Goal: Find specific page/section: Find specific page/section

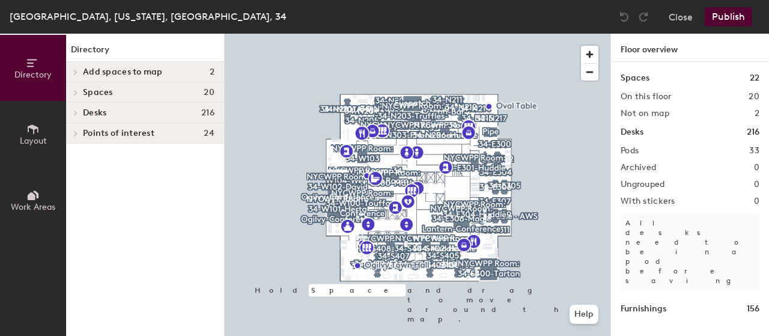
click at [643, 129] on h1 "Desks" at bounding box center [632, 132] width 23 height 13
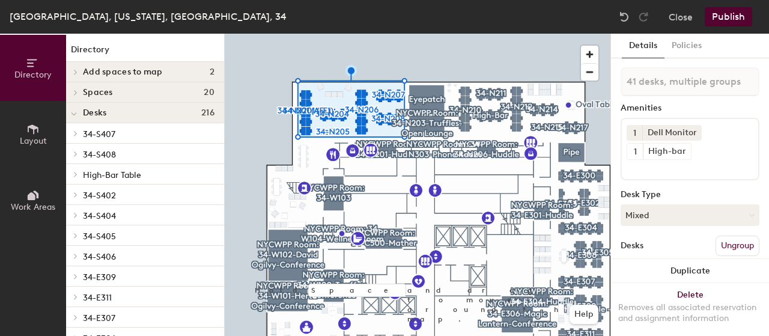
click at [72, 114] on icon at bounding box center [74, 114] width 6 height 5
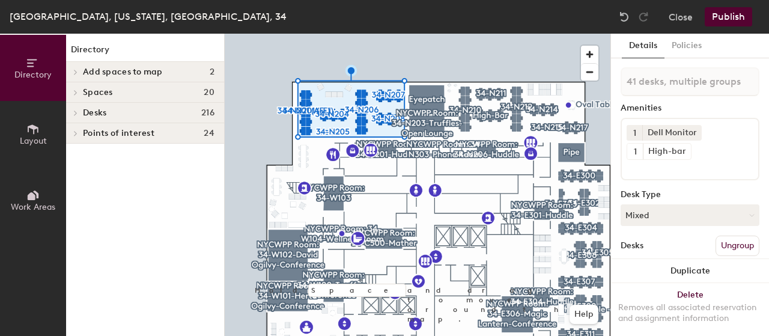
click at [88, 114] on span "Desks" at bounding box center [94, 113] width 23 height 10
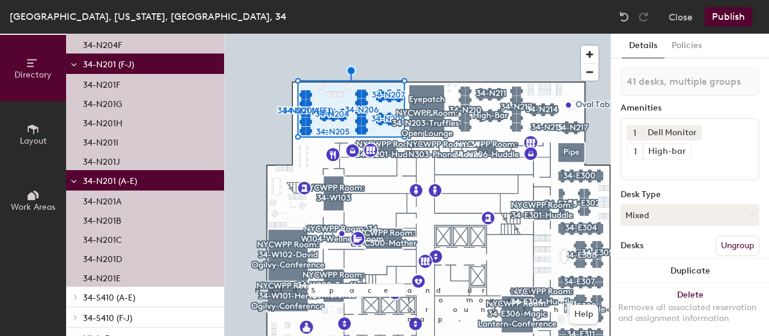
scroll to position [1280, 0]
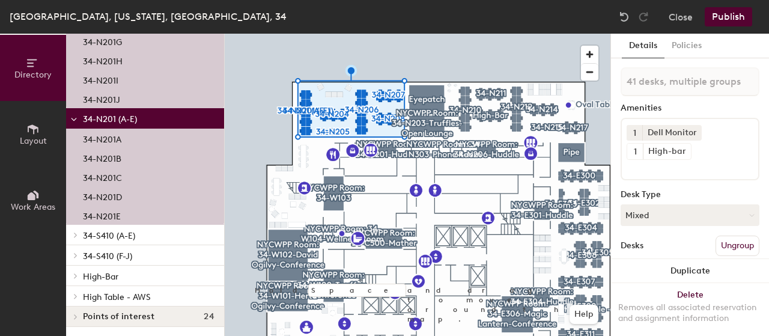
click at [102, 236] on span "34-S410 (A-E)" at bounding box center [109, 236] width 52 height 10
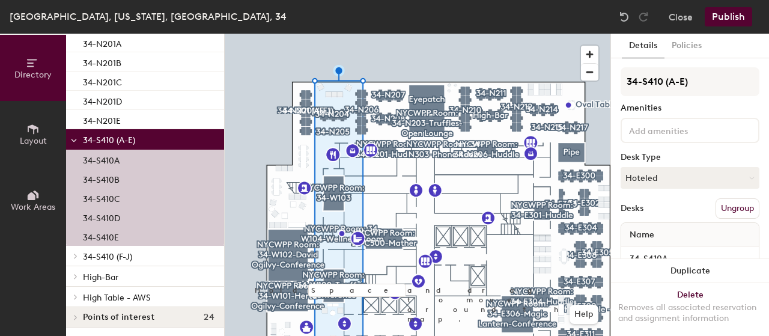
scroll to position [1376, 0]
click at [671, 16] on button "Close" at bounding box center [681, 16] width 24 height 19
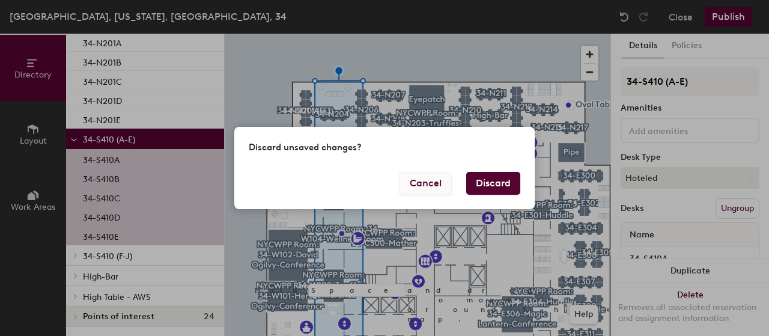
click at [440, 183] on button "Cancel" at bounding box center [426, 183] width 52 height 23
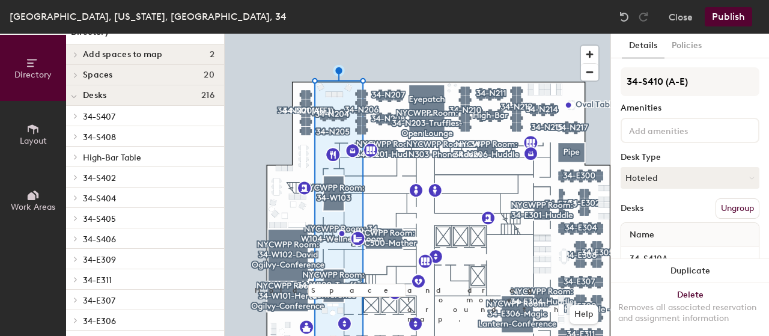
scroll to position [0, 0]
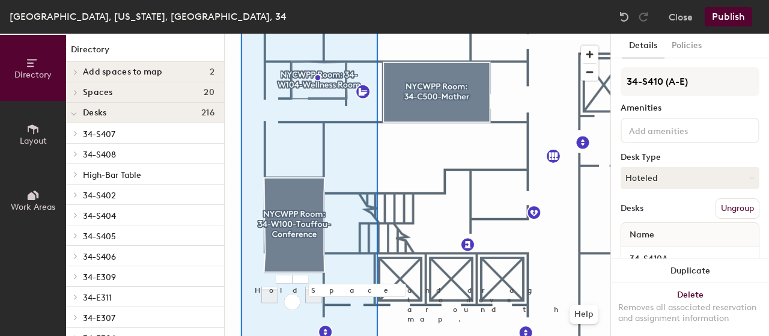
click at [126, 138] on p "34-S407" at bounding box center [149, 134] width 132 height 16
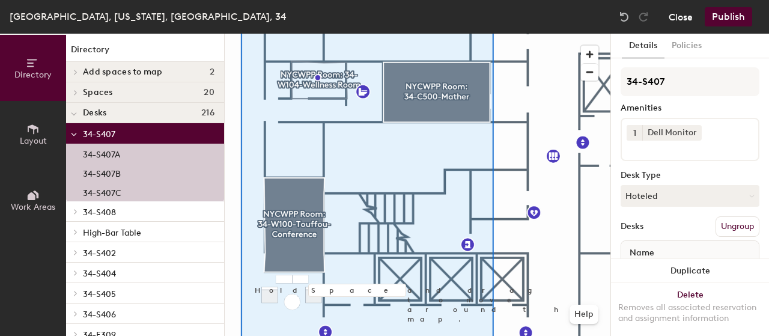
click at [674, 17] on button "Close" at bounding box center [681, 16] width 24 height 19
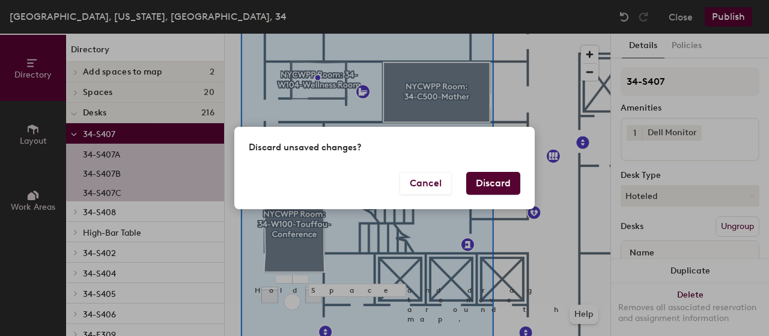
click at [478, 193] on button "Discard" at bounding box center [493, 183] width 54 height 23
